Goal: Task Accomplishment & Management: Complete application form

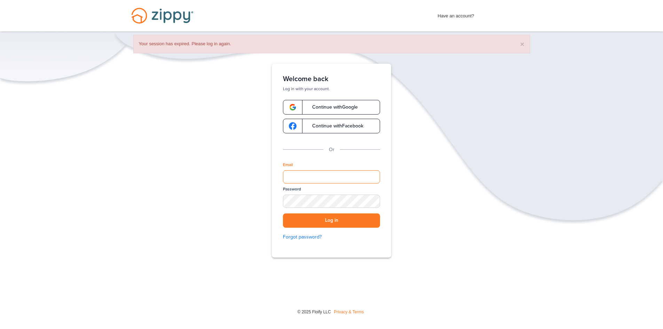
click at [371, 175] on input "Email" at bounding box center [331, 176] width 97 height 13
type input "**********"
click at [373, 201] on div "SHOW" at bounding box center [371, 201] width 15 height 7
click at [360, 219] on button "Log in" at bounding box center [331, 220] width 97 height 14
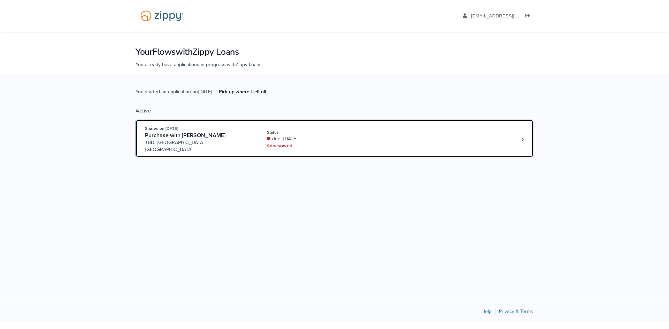
click at [348, 144] on div "4 doc s owed" at bounding box center [313, 145] width 93 height 7
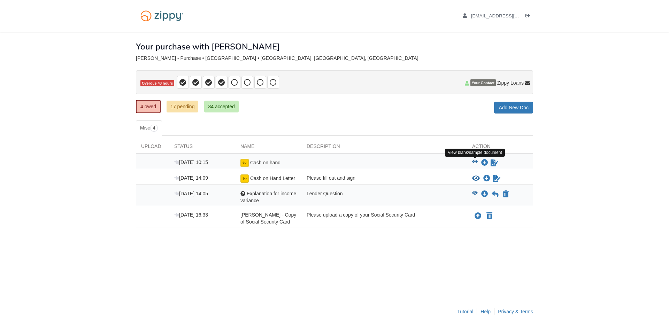
click at [473, 161] on icon "View Cash on hand" at bounding box center [475, 161] width 6 height 5
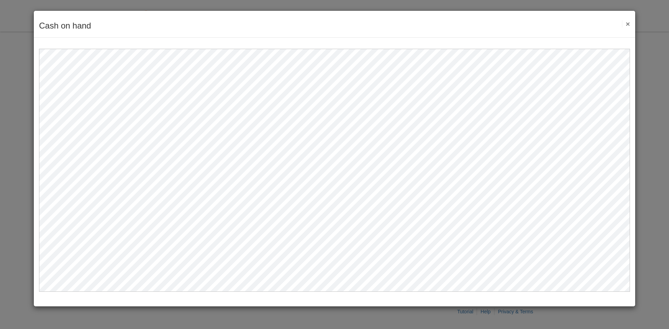
click at [628, 26] on button "×" at bounding box center [626, 23] width 8 height 7
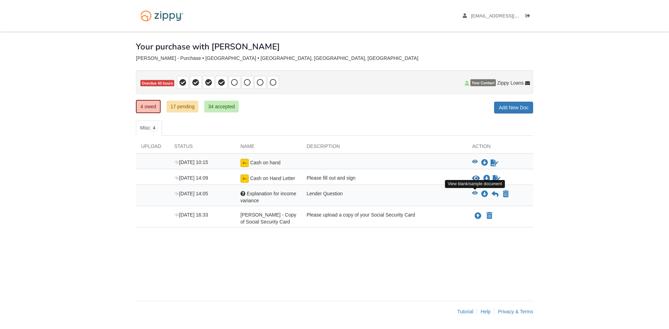
click at [476, 193] on icon "View Explanation for income variance" at bounding box center [475, 193] width 6 height 5
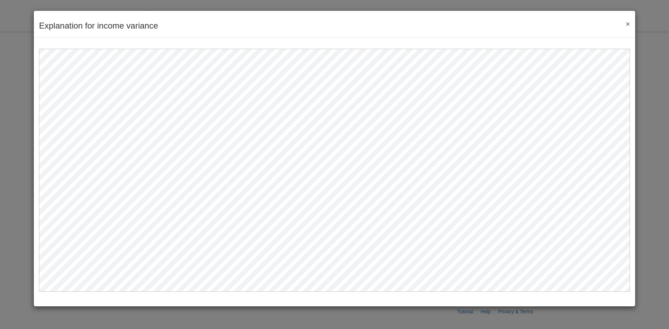
click at [625, 23] on button "×" at bounding box center [626, 23] width 8 height 7
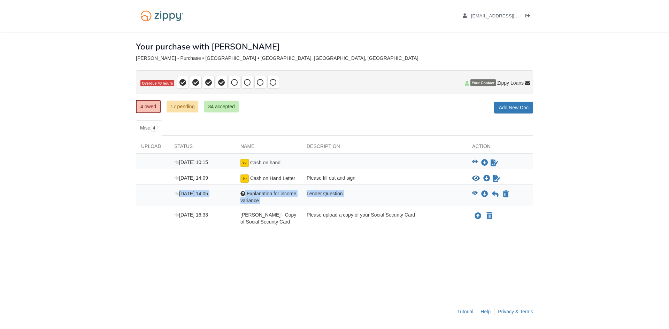
click at [496, 190] on div "Oct 3 14:05 Question Explanation for income variance Lender Question View blank…" at bounding box center [334, 195] width 397 height 21
click at [496, 193] on icon at bounding box center [494, 194] width 7 height 7
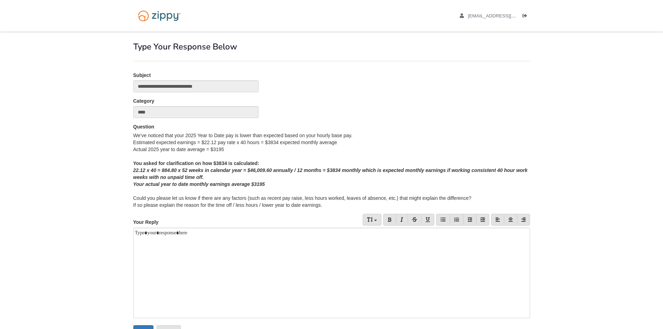
click at [586, 211] on body "fabylopez94@gmail.com Logout" at bounding box center [331, 189] width 663 height 379
click at [346, 256] on div at bounding box center [331, 273] width 397 height 91
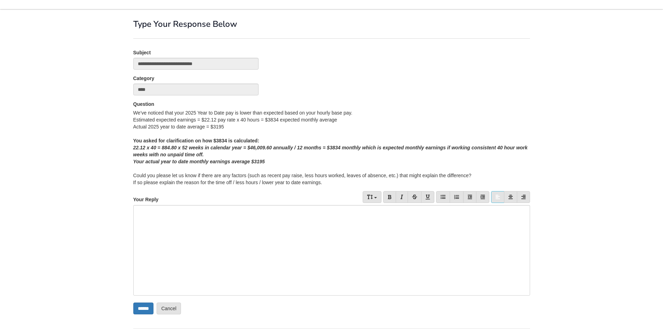
scroll to position [35, 0]
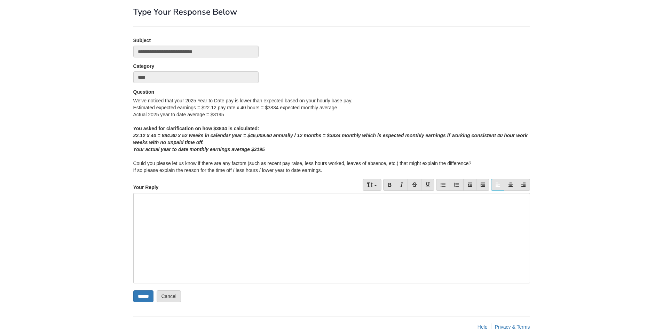
click at [495, 212] on div at bounding box center [331, 238] width 397 height 91
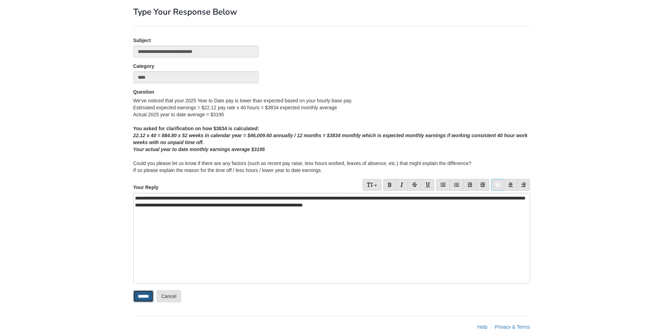
click at [140, 294] on input "******" at bounding box center [143, 296] width 20 height 12
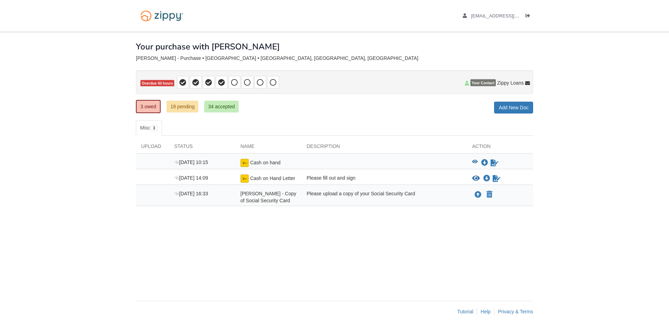
click at [471, 178] on div "View blank/sample document View blank/sample document Download file/sample doc …" at bounding box center [500, 178] width 66 height 8
click at [474, 179] on icon "View Cash on Hand Letter" at bounding box center [476, 178] width 8 height 7
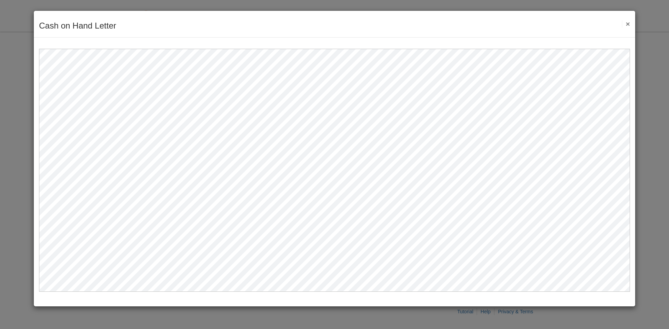
click at [626, 23] on button "×" at bounding box center [626, 23] width 8 height 7
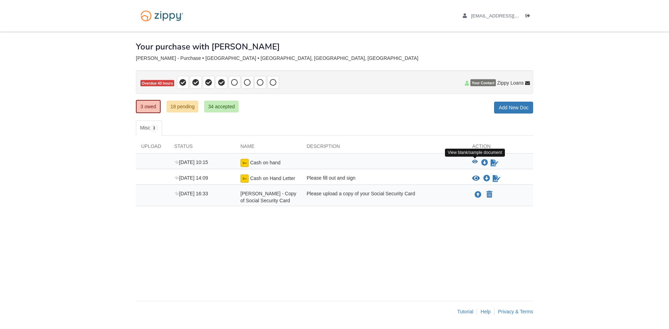
click at [476, 161] on icon "View Cash on hand" at bounding box center [475, 161] width 6 height 5
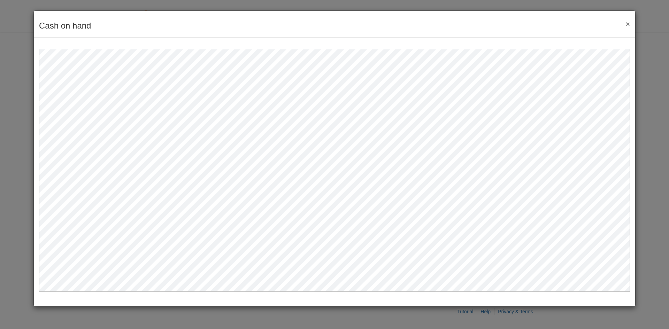
click at [627, 23] on button "×" at bounding box center [626, 23] width 8 height 7
